Goal: Find specific page/section: Find specific page/section

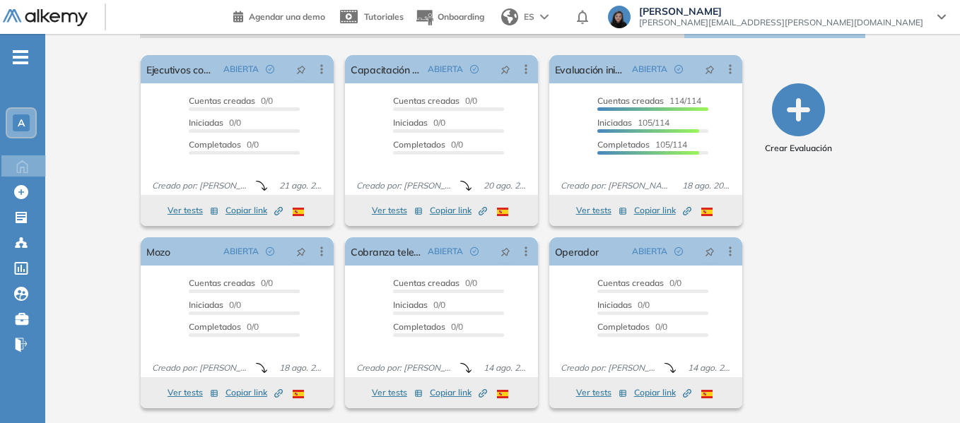
scroll to position [236, 0]
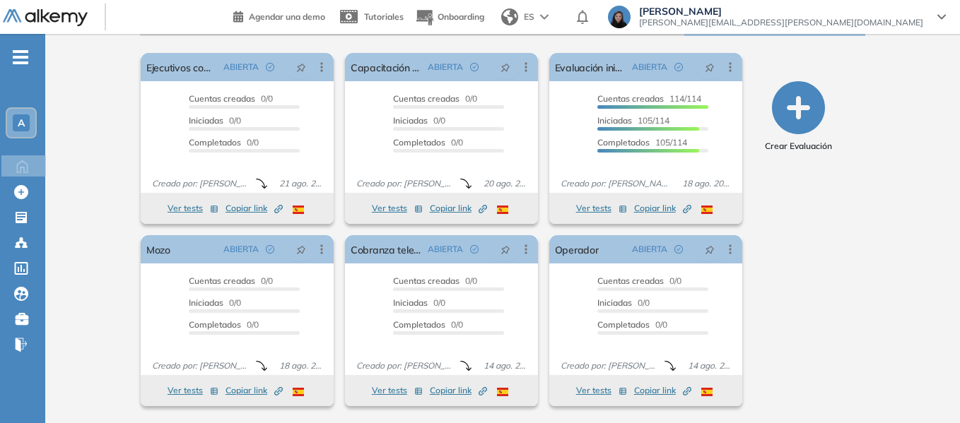
click at [16, 54] on span "-" at bounding box center [21, 55] width 16 height 11
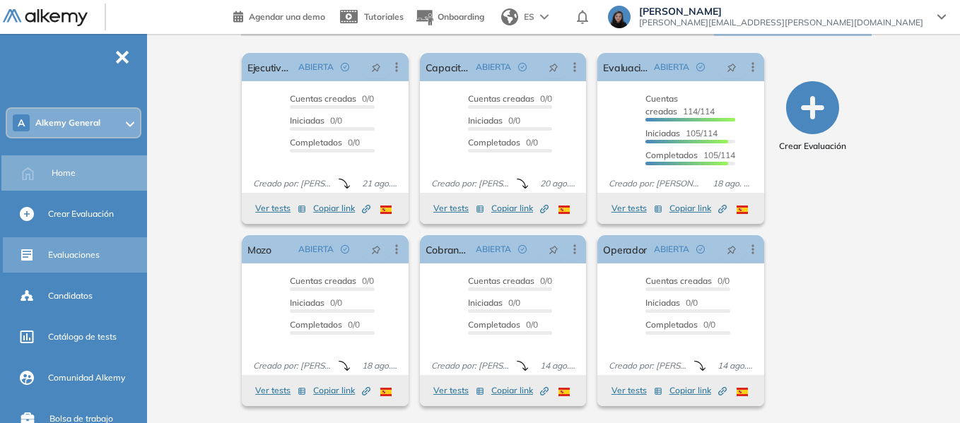
click at [71, 252] on span "Evaluaciones" at bounding box center [74, 255] width 52 height 13
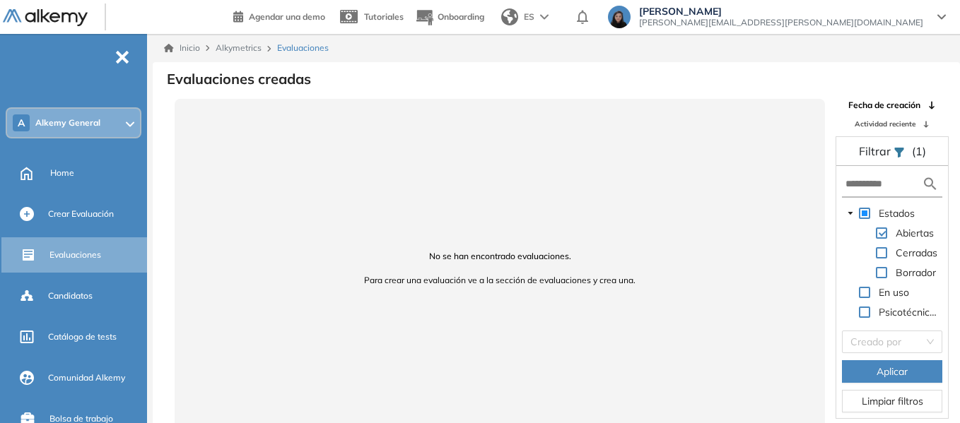
click at [878, 368] on span "Aplicar" at bounding box center [891, 372] width 31 height 16
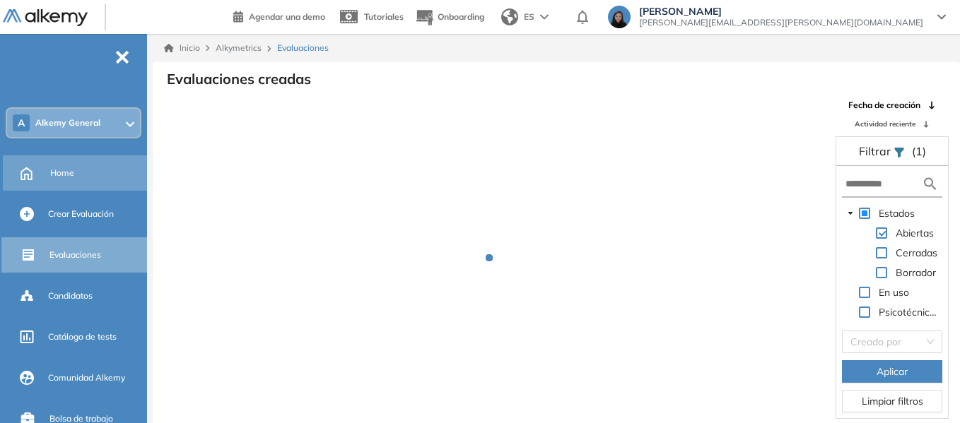
click at [88, 177] on div "Home" at bounding box center [97, 173] width 94 height 24
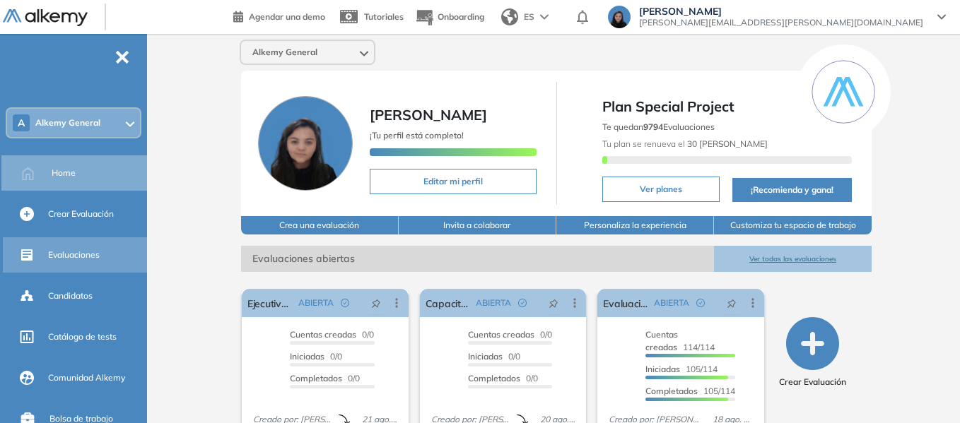
click at [84, 262] on div "Evaluaciones" at bounding box center [96, 255] width 96 height 24
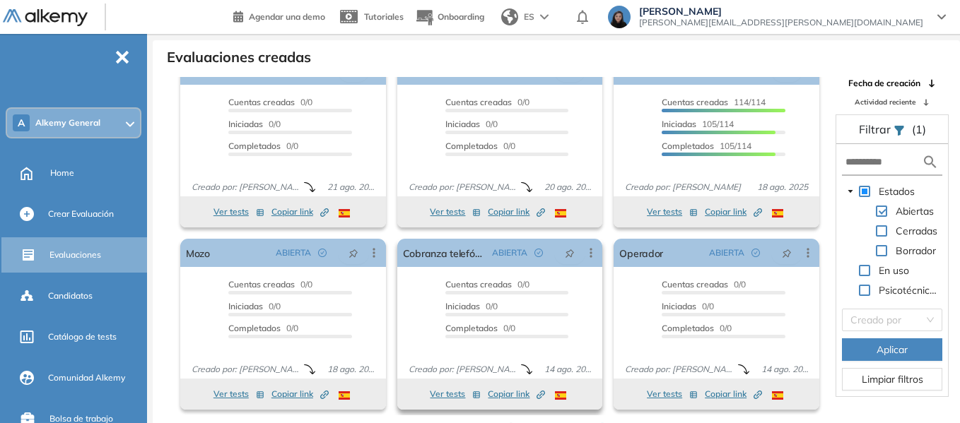
scroll to position [34, 0]
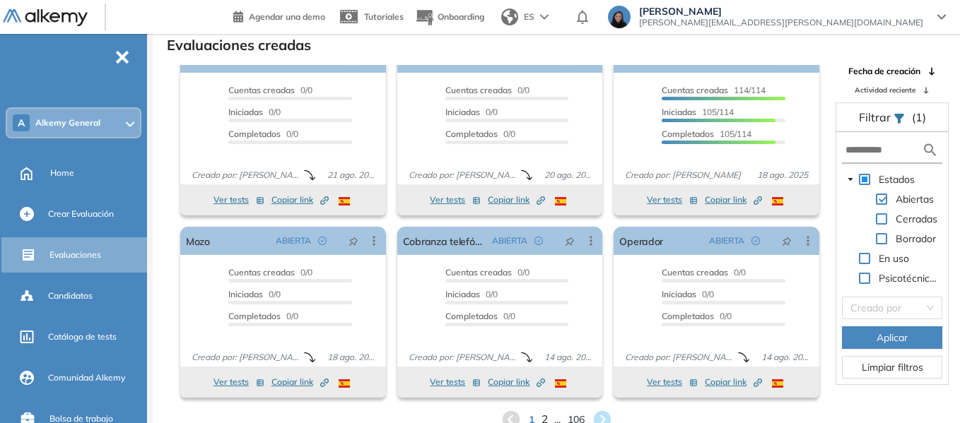
click at [542, 418] on span "2" at bounding box center [544, 420] width 6 height 16
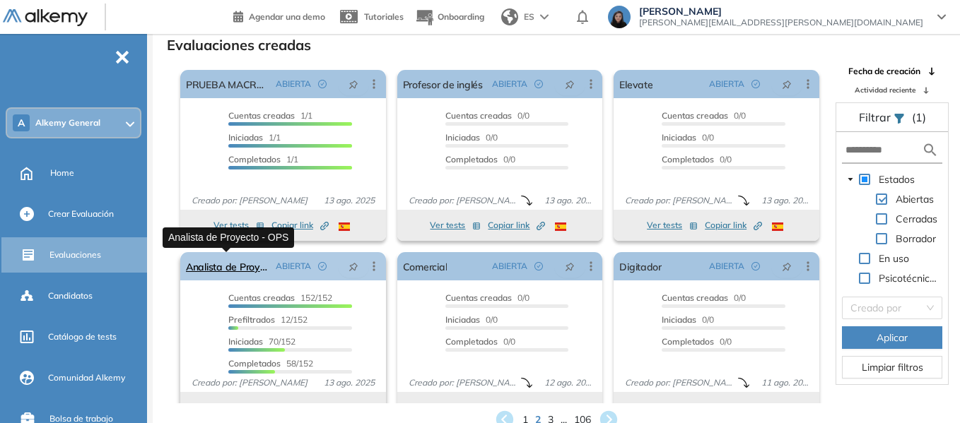
click at [237, 267] on link "Analista de Proyecto - OPS" at bounding box center [228, 266] width 84 height 28
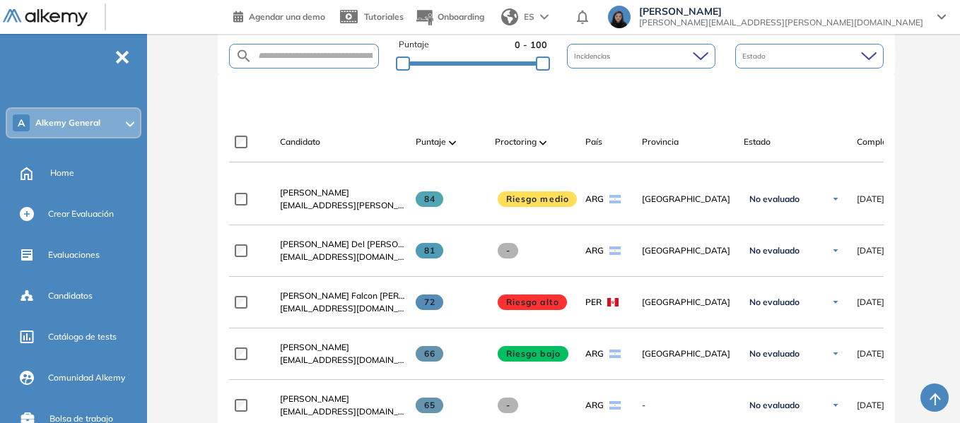
scroll to position [389, 0]
